Goal: Navigation & Orientation: Find specific page/section

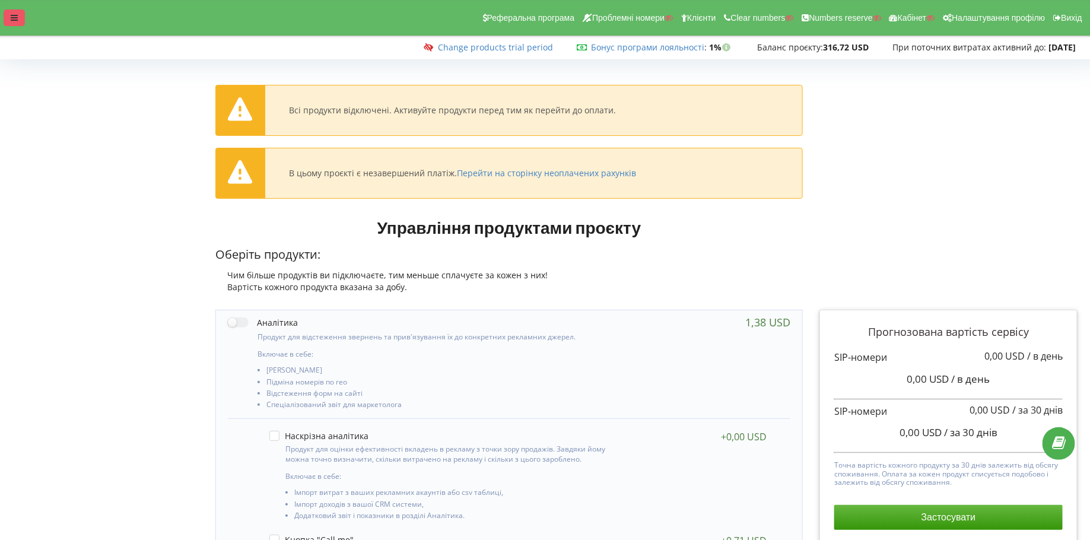
click at [7, 20] on div at bounding box center [14, 17] width 21 height 17
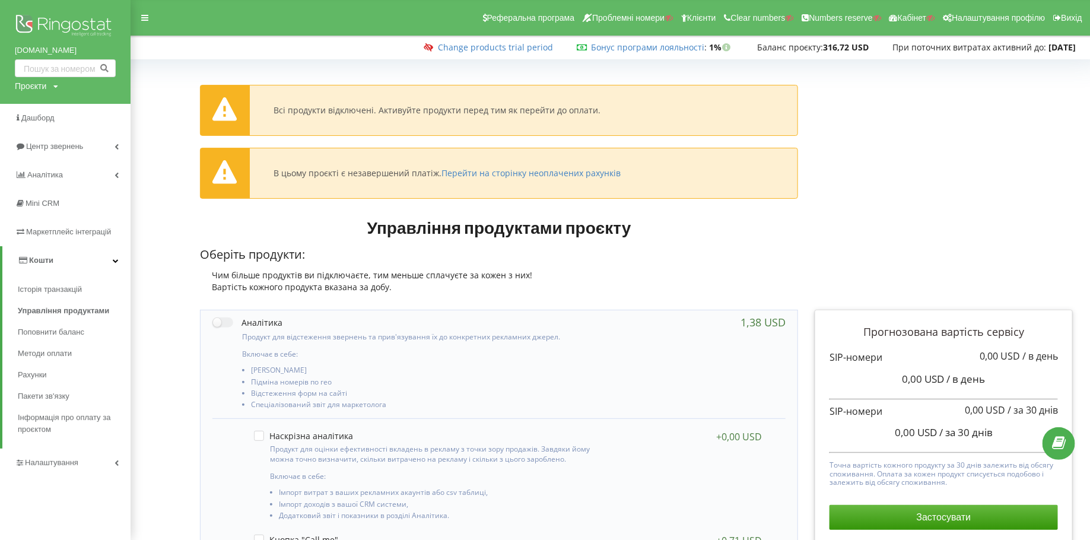
click at [34, 89] on div "Проєкти" at bounding box center [30, 86] width 31 height 12
click at [36, 110] on input "text" at bounding box center [51, 110] width 59 height 17
paste input "[DOMAIN_NAME]"
type input "[DOMAIN_NAME]"
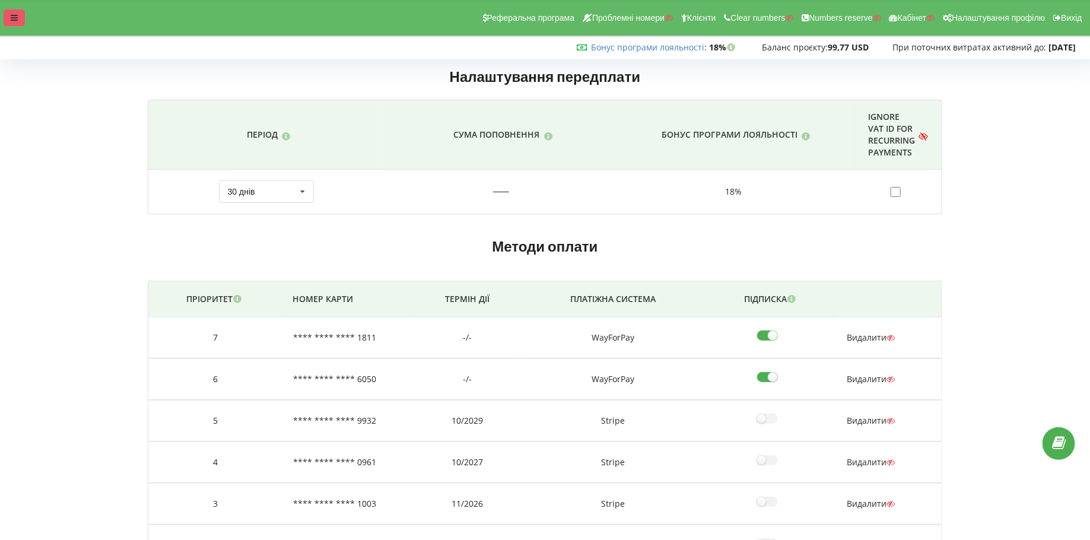
click at [6, 15] on div at bounding box center [14, 17] width 21 height 17
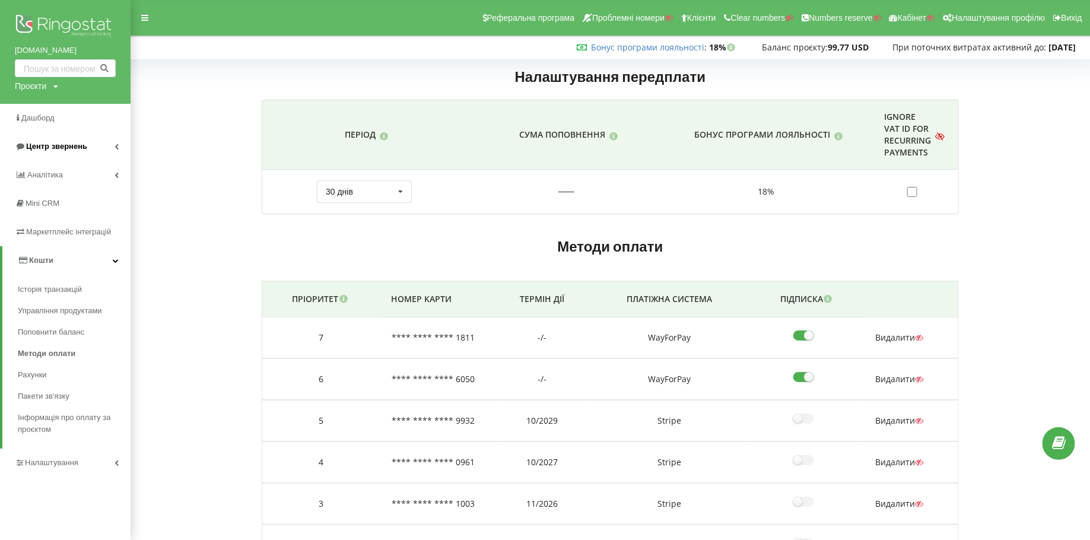
click at [47, 147] on span "Центр звернень" at bounding box center [56, 146] width 61 height 9
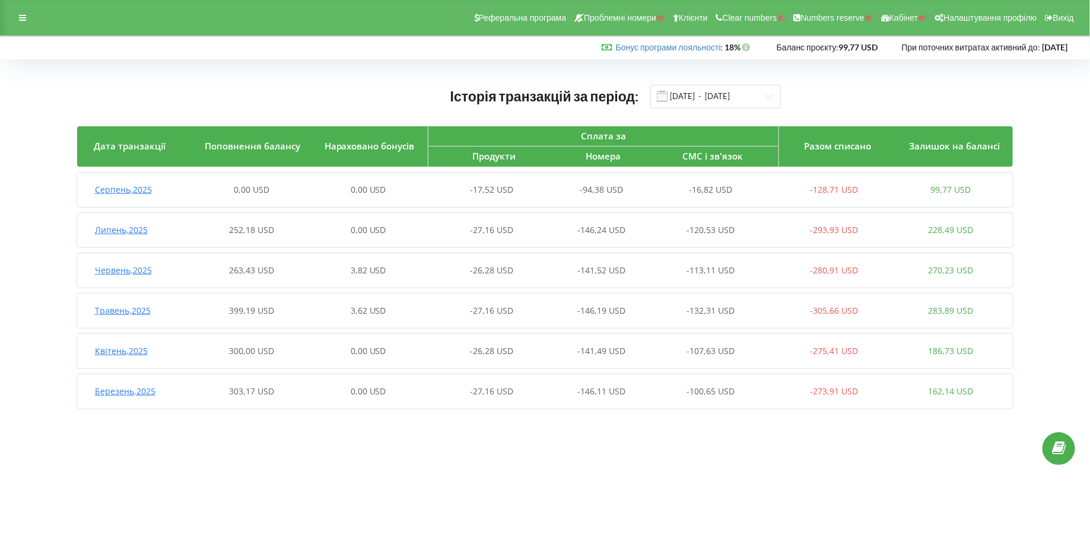
click at [14, 3] on div "Реферальна програма Проблемні номери Клієнти Clear numbers Numbers reserve Кабі…" at bounding box center [545, 18] width 1090 height 36
click at [19, 12] on div at bounding box center [22, 17] width 21 height 17
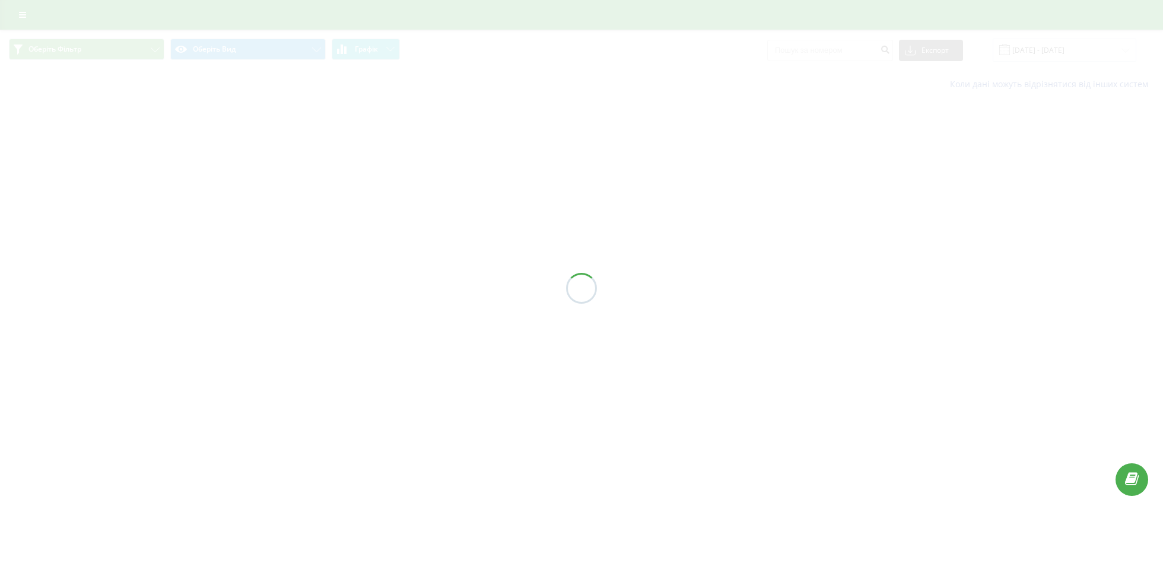
click at [135, 56] on div at bounding box center [581, 288] width 1163 height 576
click at [135, 56] on button "Callback" at bounding box center [86, 55] width 155 height 21
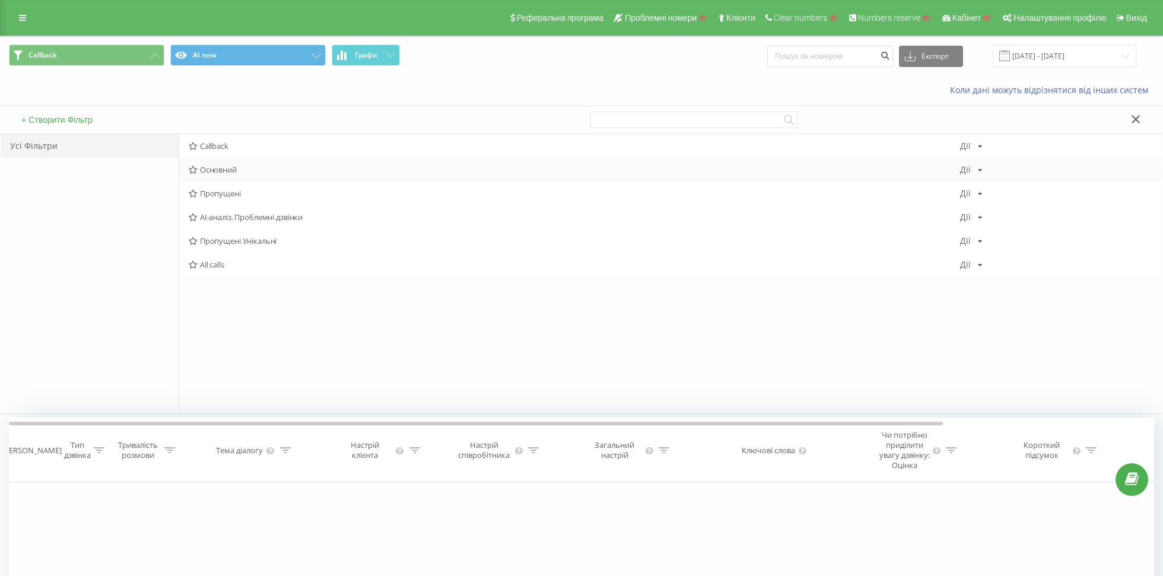
click at [240, 169] on span "Основний" at bounding box center [574, 170] width 771 height 8
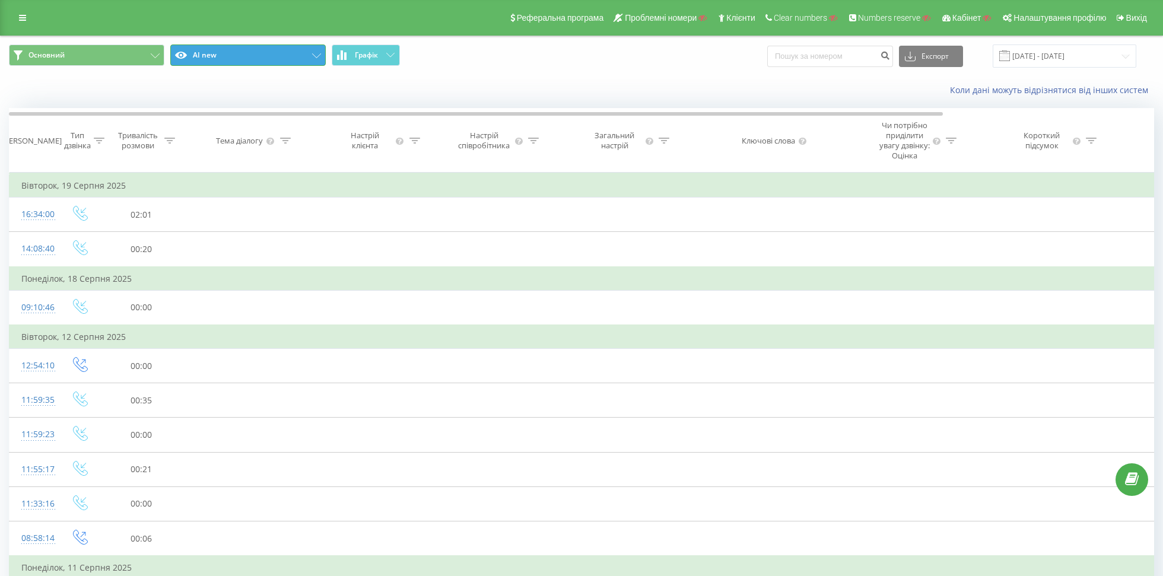
click at [226, 52] on button "AI new" at bounding box center [247, 55] width 155 height 21
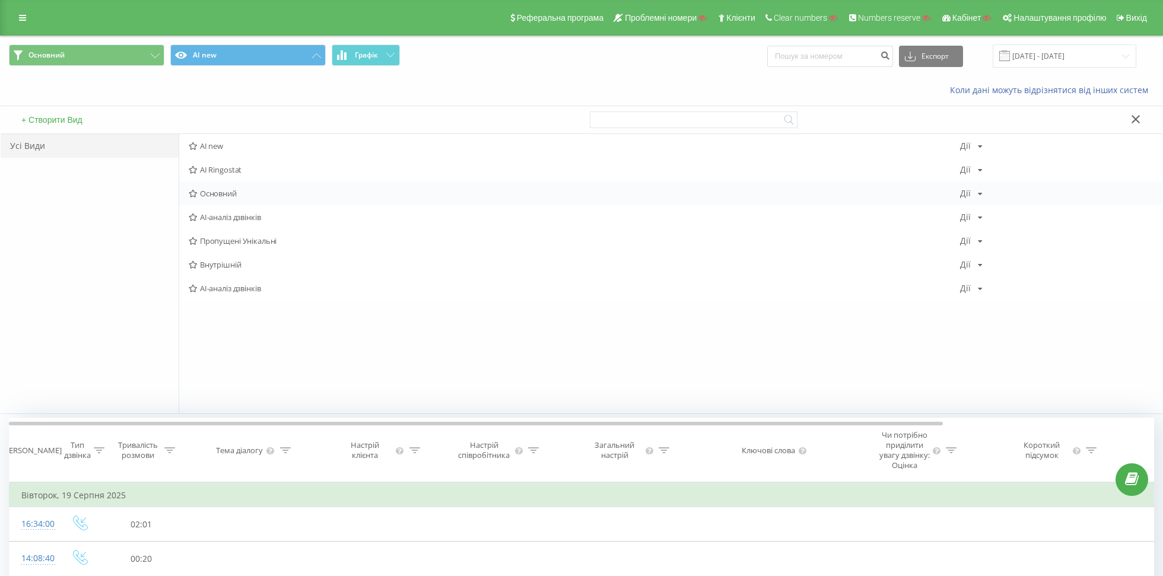
click at [214, 197] on span "Основний" at bounding box center [574, 193] width 771 height 8
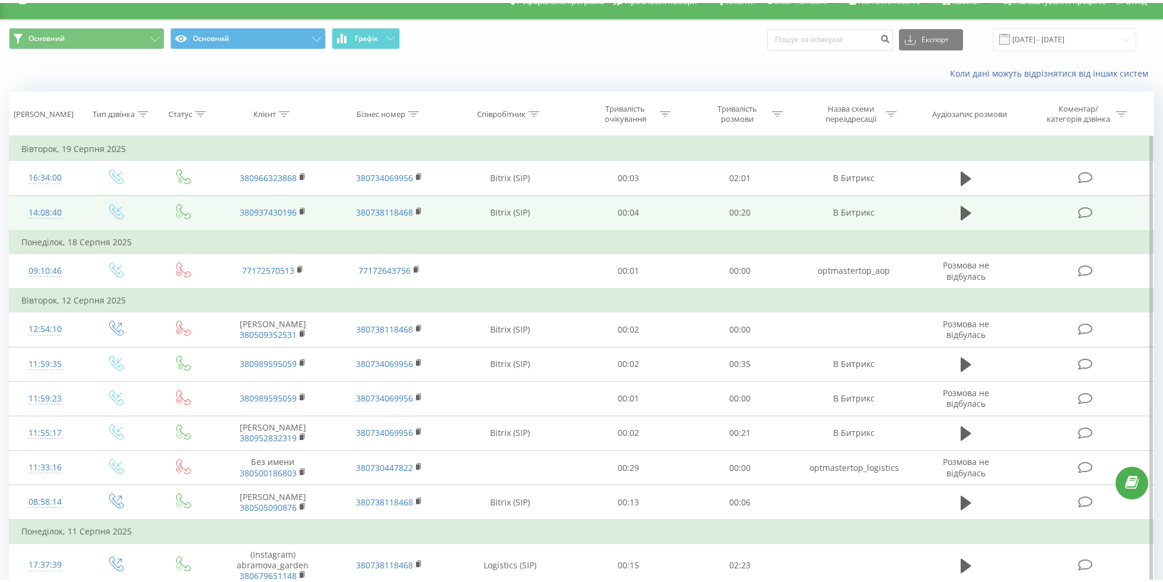
scroll to position [20, 0]
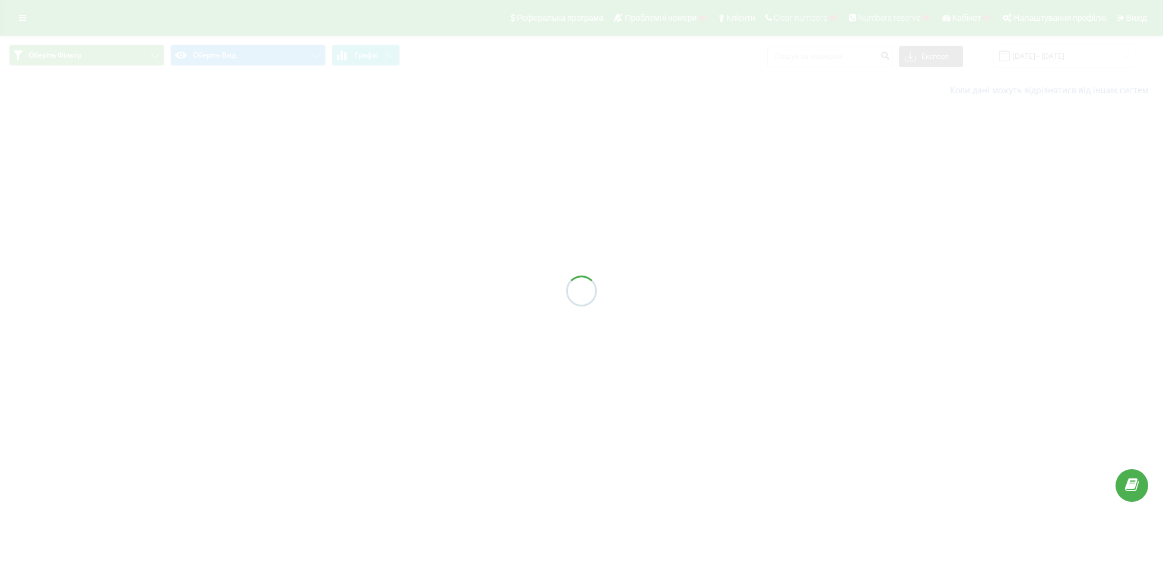
click at [131, 55] on div at bounding box center [581, 291] width 1163 height 582
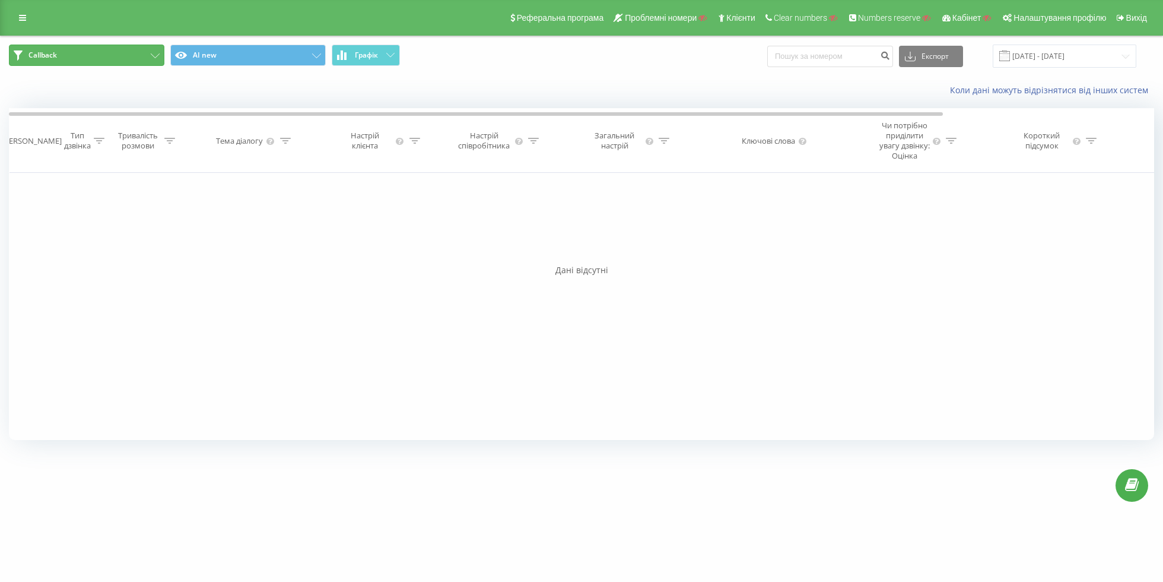
click at [131, 55] on button "Callback" at bounding box center [86, 55] width 155 height 21
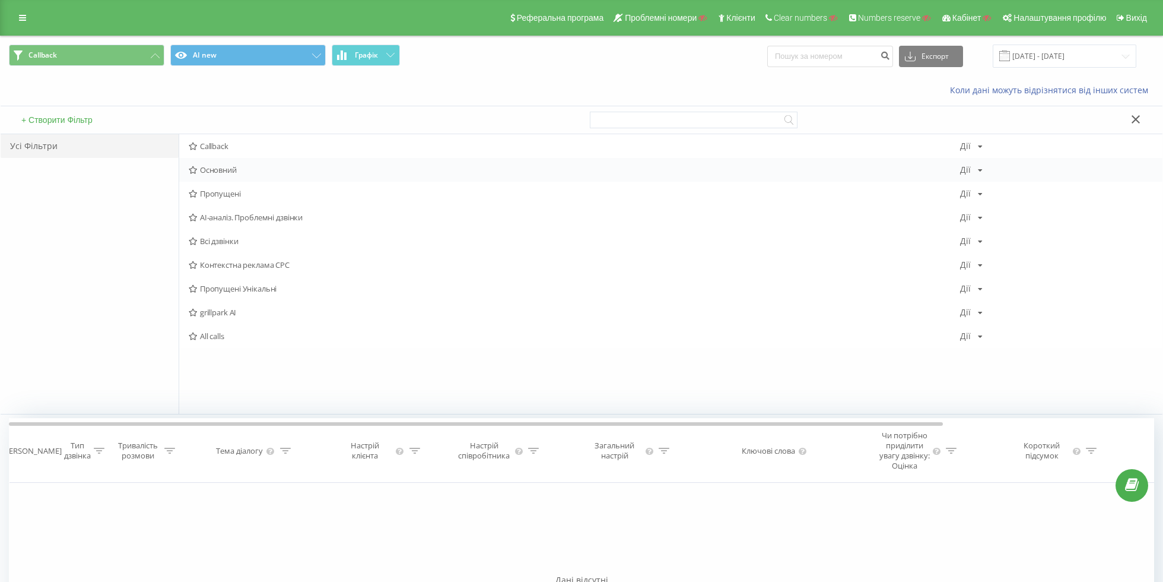
click at [234, 166] on span "Основний" at bounding box center [574, 170] width 771 height 8
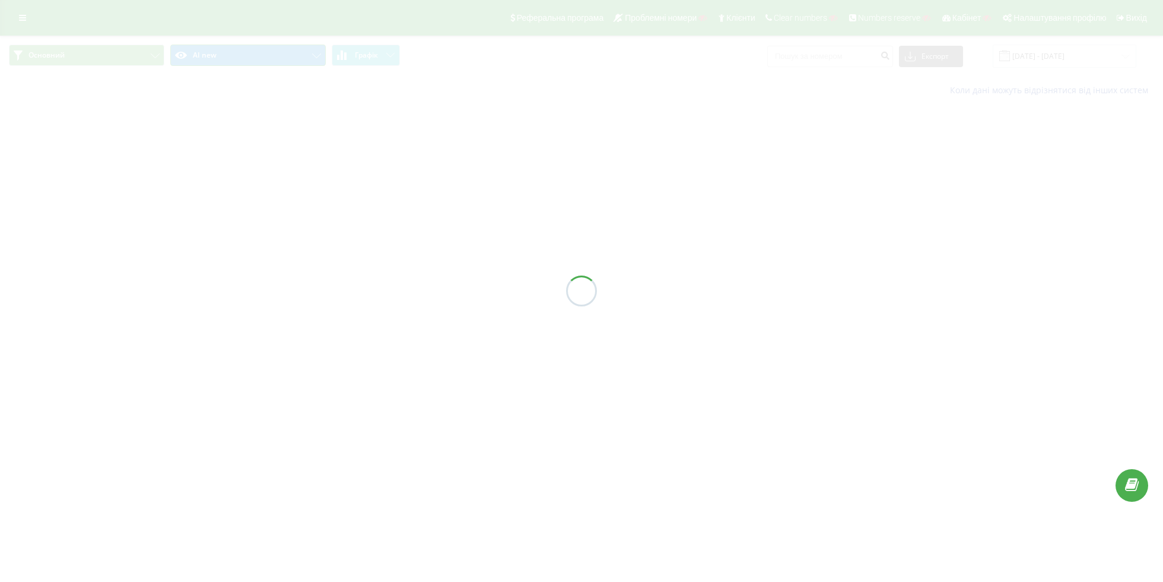
click at [220, 59] on button "AI new" at bounding box center [247, 55] width 155 height 21
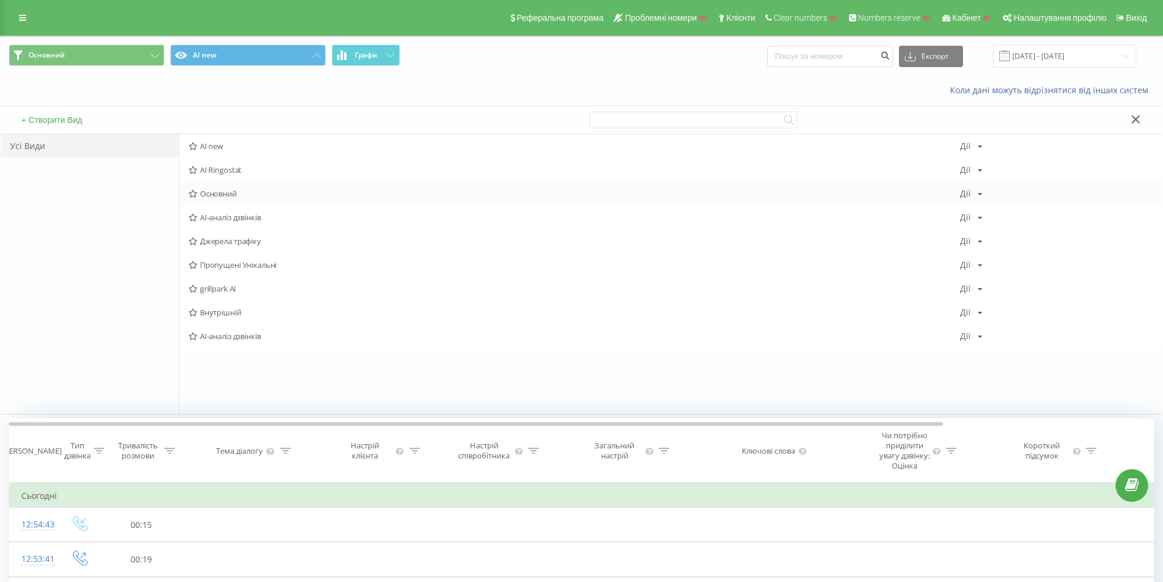
click at [224, 187] on div "Основний Дії Редагувати Копіювати Видалити За замовчуванням Поділитися" at bounding box center [670, 194] width 983 height 24
click at [266, 193] on span "Основний" at bounding box center [574, 193] width 771 height 8
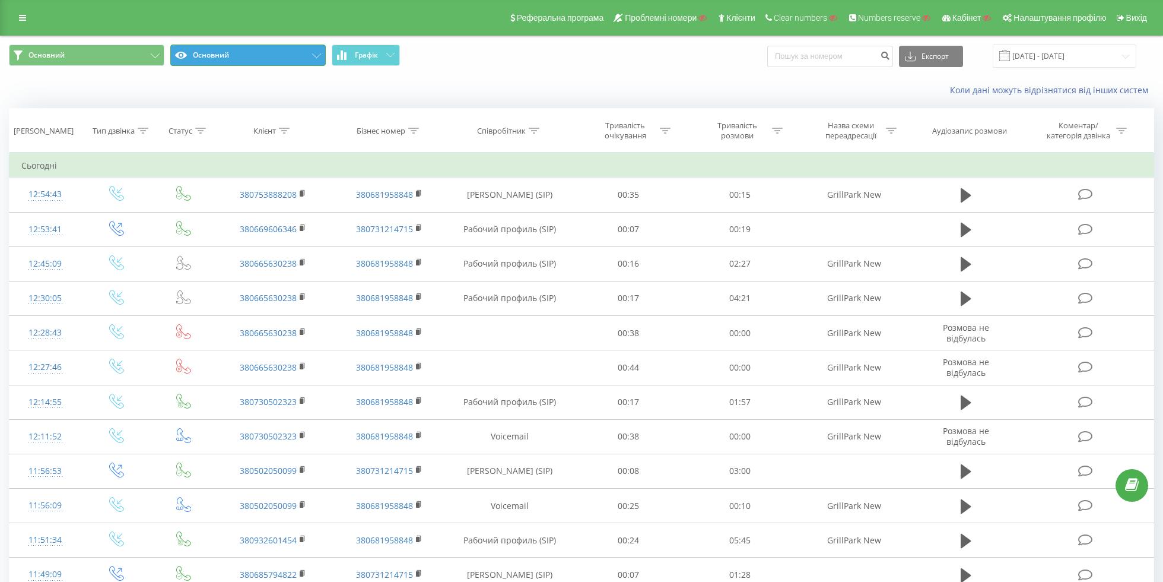
click at [193, 62] on button "Основний" at bounding box center [247, 55] width 155 height 21
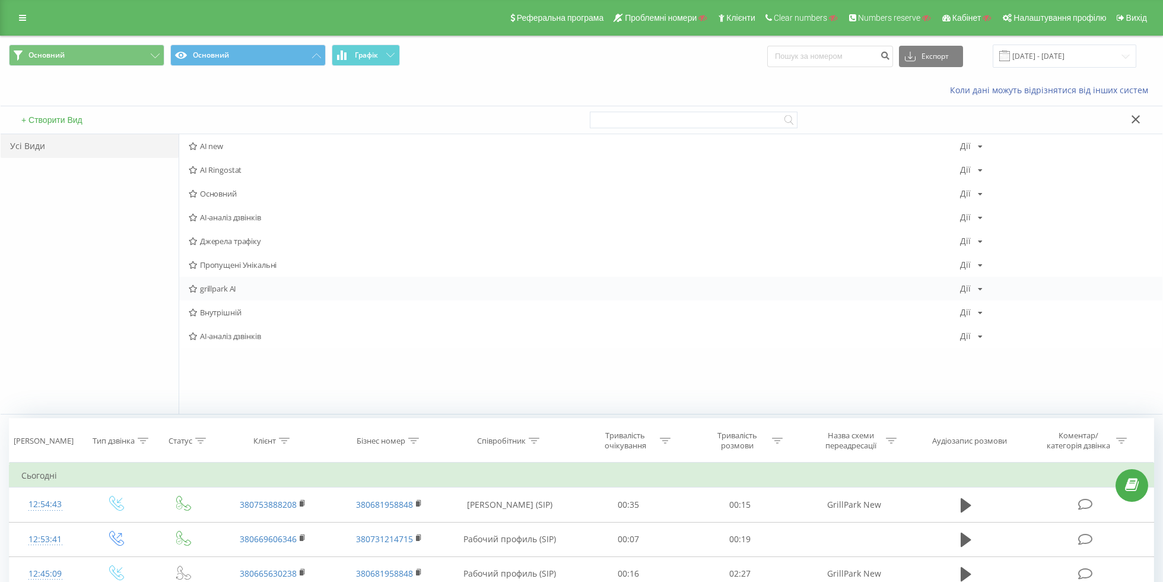
click at [220, 290] on span "grillpark AI" at bounding box center [574, 288] width 771 height 8
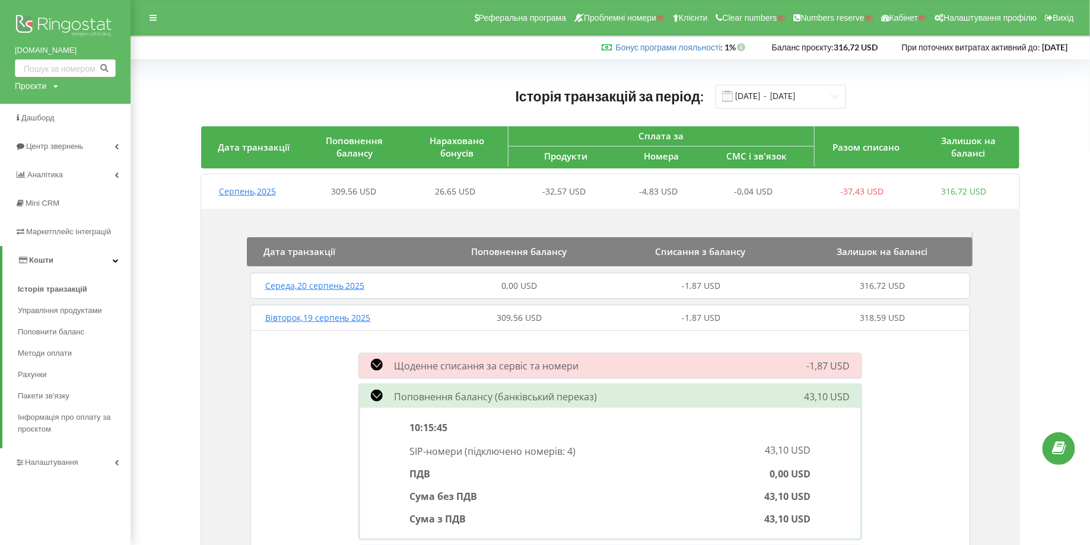
click at [247, 193] on span "Серпень , 2025" at bounding box center [247, 191] width 57 height 11
